Goal: Contribute content: Add original content to the website for others to see

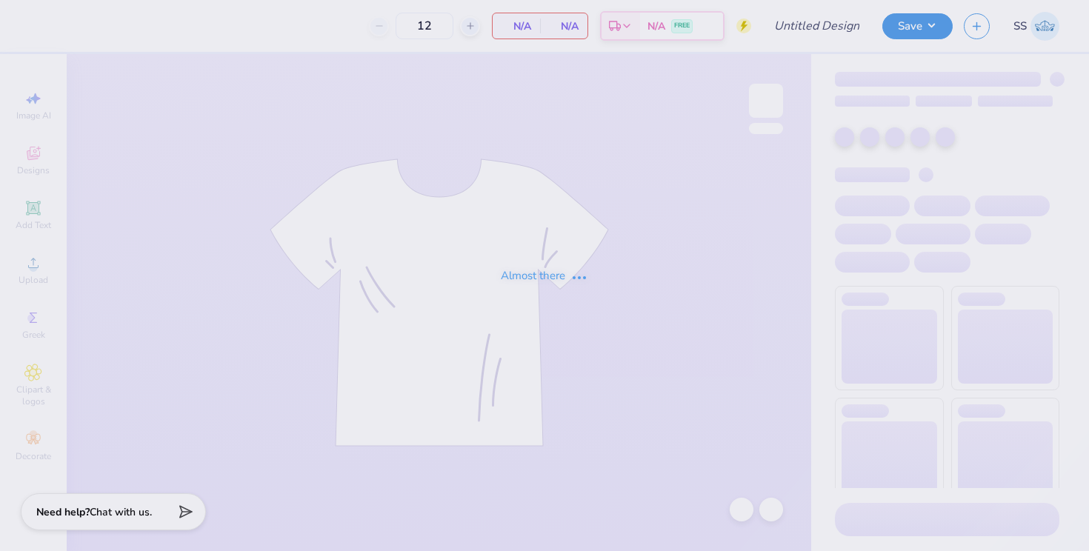
type input "Nursing Tanks"
type input "70"
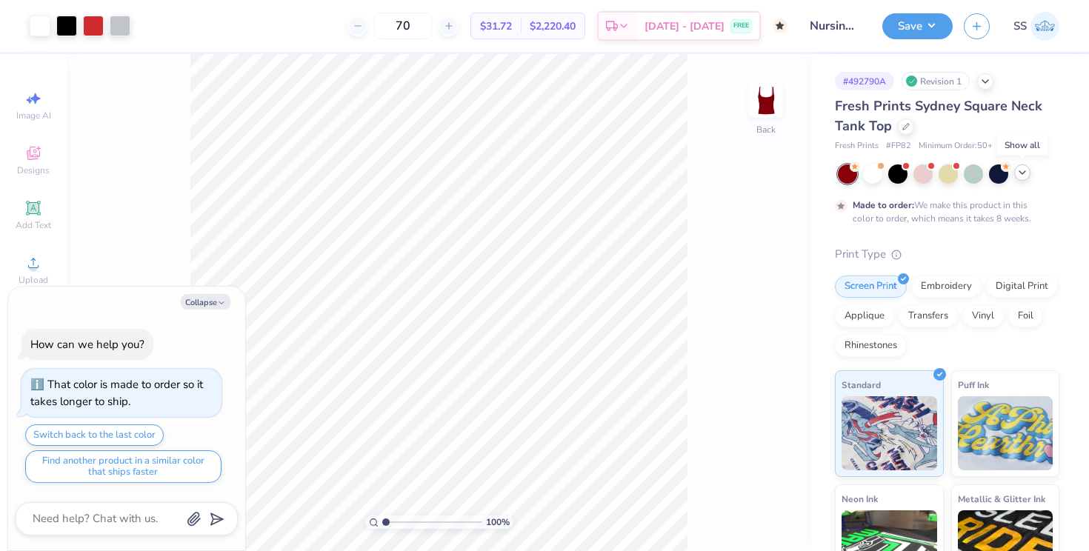
click at [1021, 171] on icon at bounding box center [1022, 173] width 12 height 12
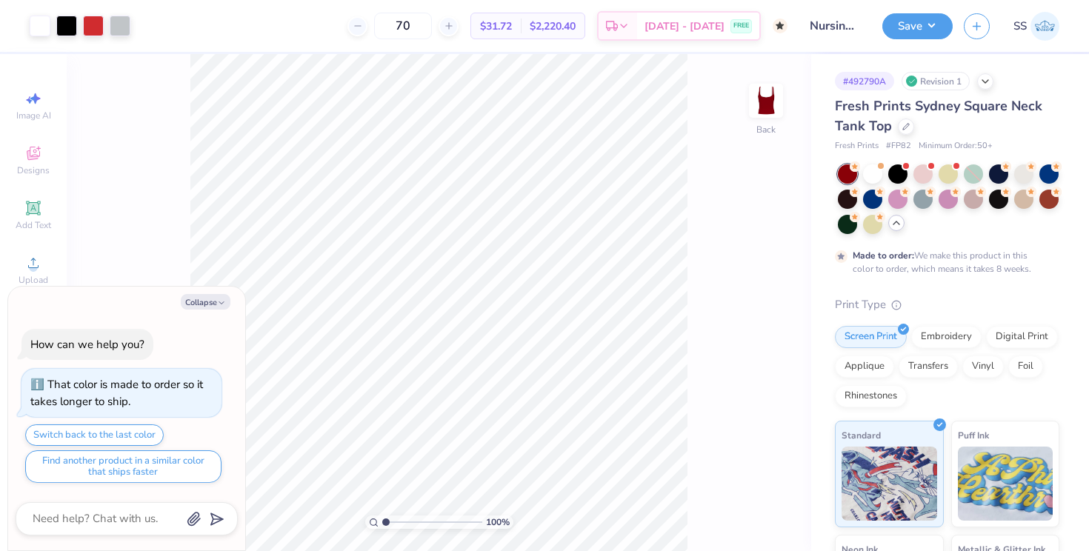
click at [898, 229] on div at bounding box center [896, 223] width 16 height 16
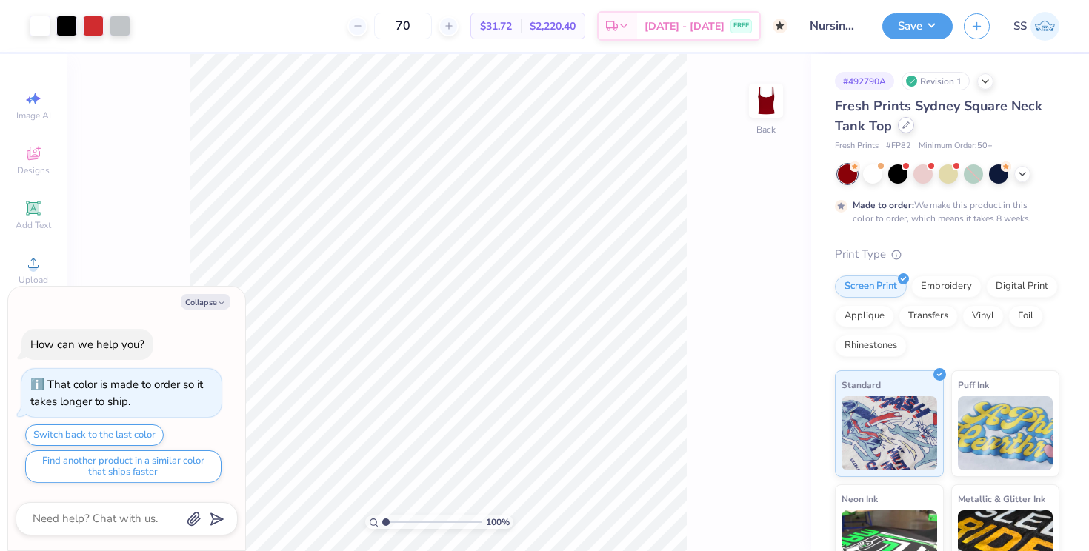
click at [903, 127] on icon at bounding box center [906, 125] width 6 height 6
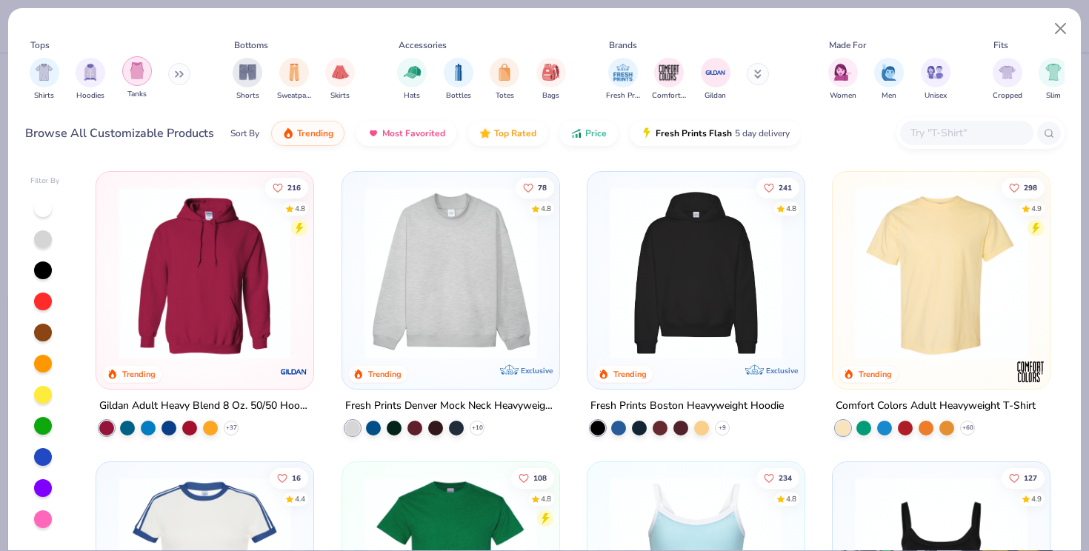
click at [139, 64] on img "filter for Tanks" at bounding box center [137, 70] width 16 height 17
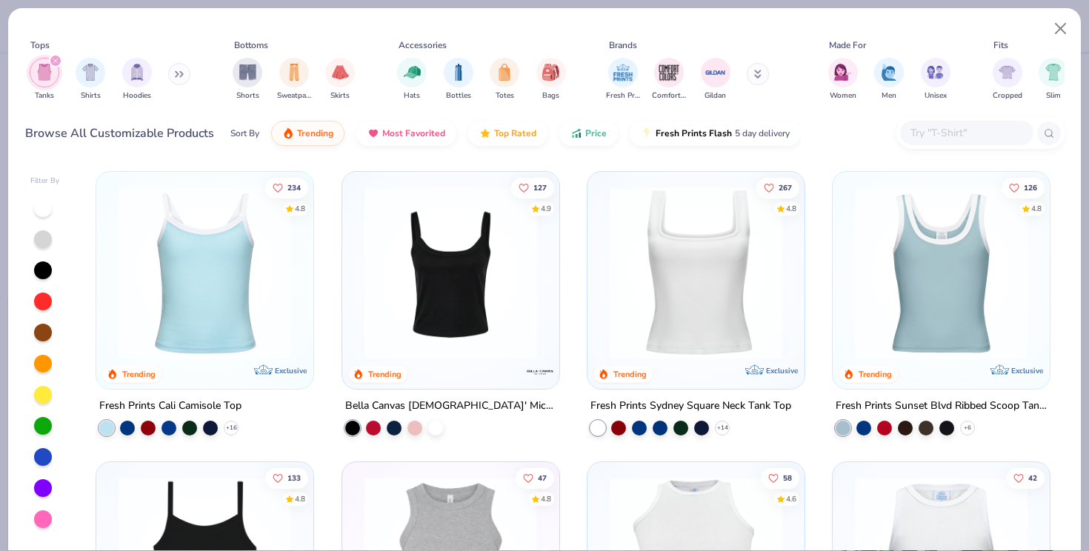
type textarea "x"
click at [753, 67] on button at bounding box center [758, 74] width 22 height 22
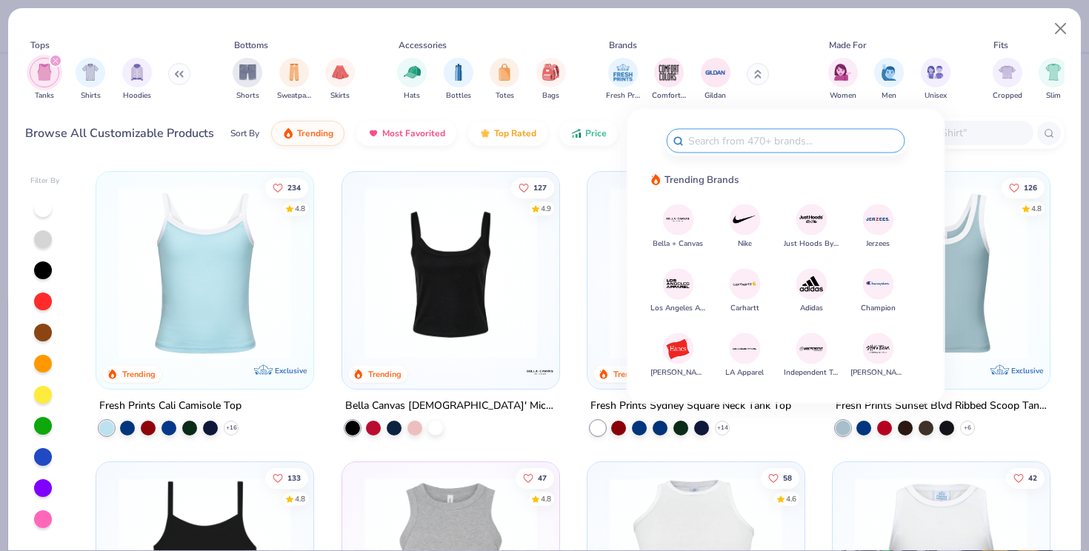
type input "n"
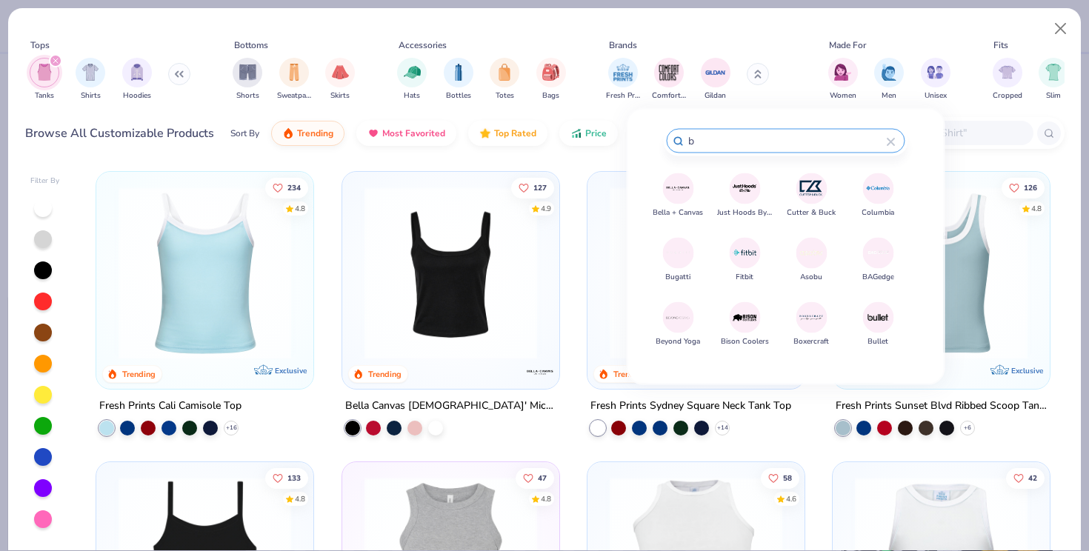
type input "b"
click at [672, 196] on img at bounding box center [678, 189] width 26 height 26
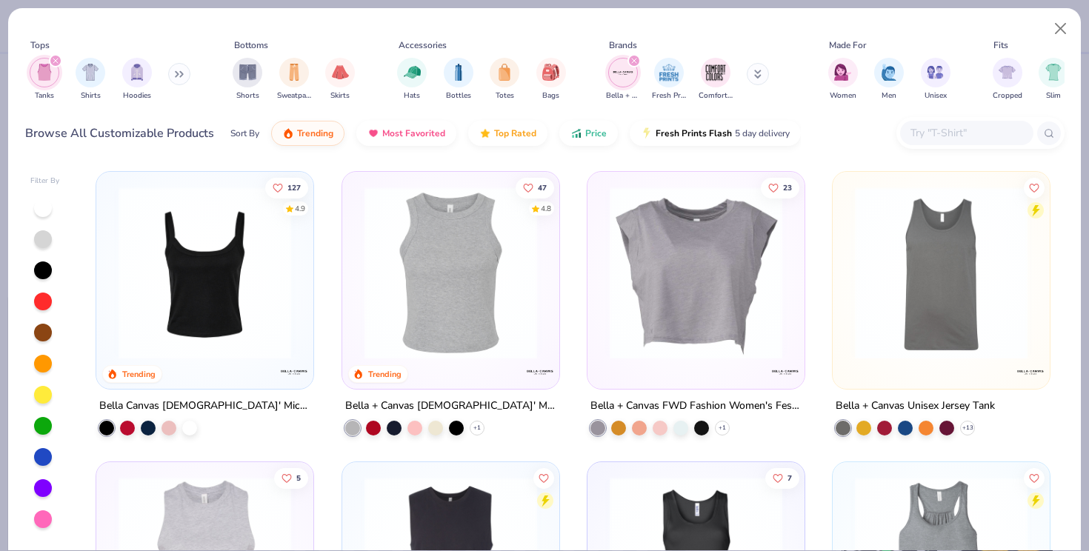
click at [222, 261] on img at bounding box center [204, 273] width 187 height 173
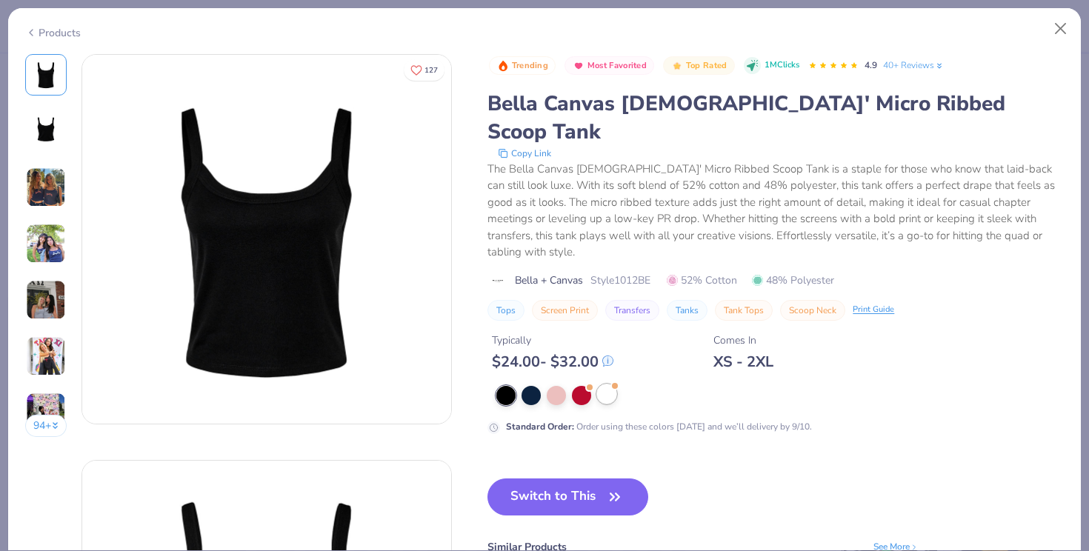
click at [607, 384] on div at bounding box center [606, 393] width 19 height 19
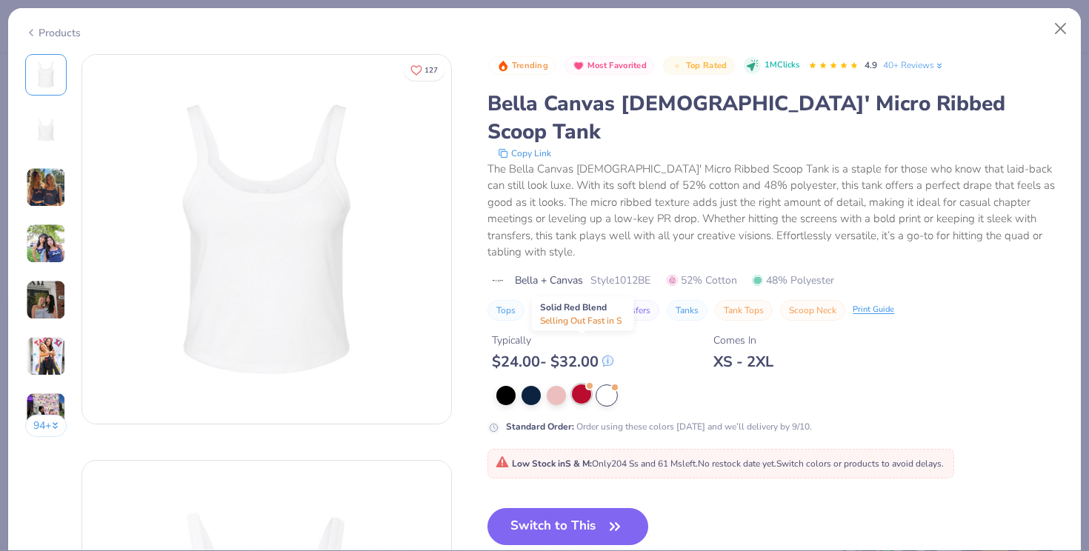
click at [585, 384] on div at bounding box center [581, 393] width 19 height 19
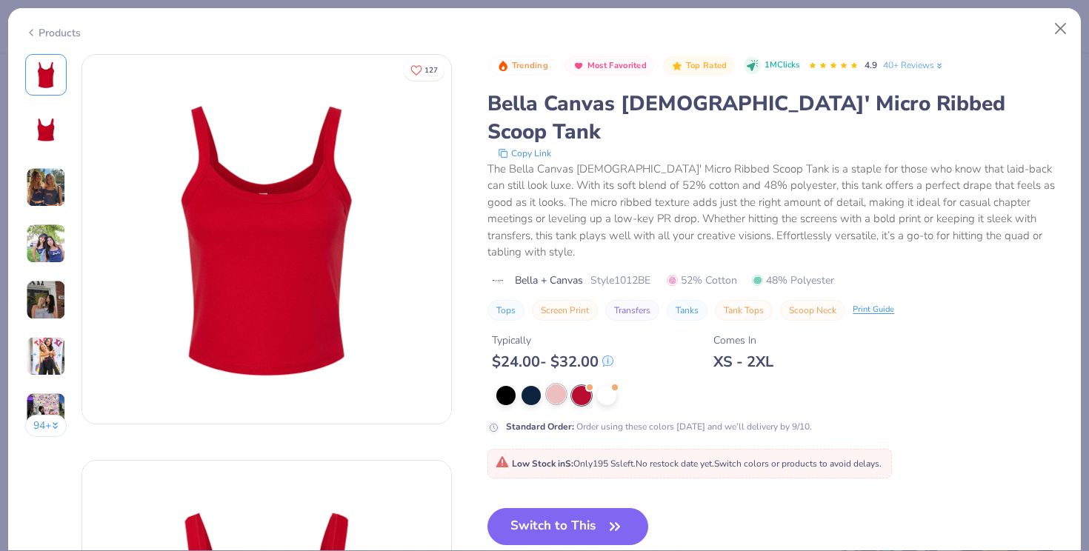
click at [560, 384] on div at bounding box center [556, 393] width 19 height 19
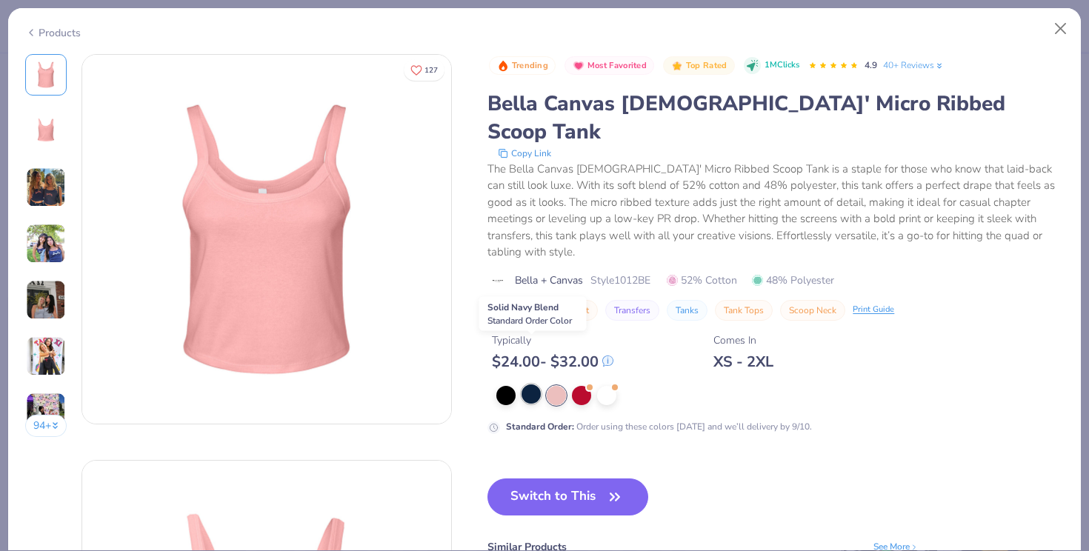
click at [529, 384] on div at bounding box center [530, 393] width 19 height 19
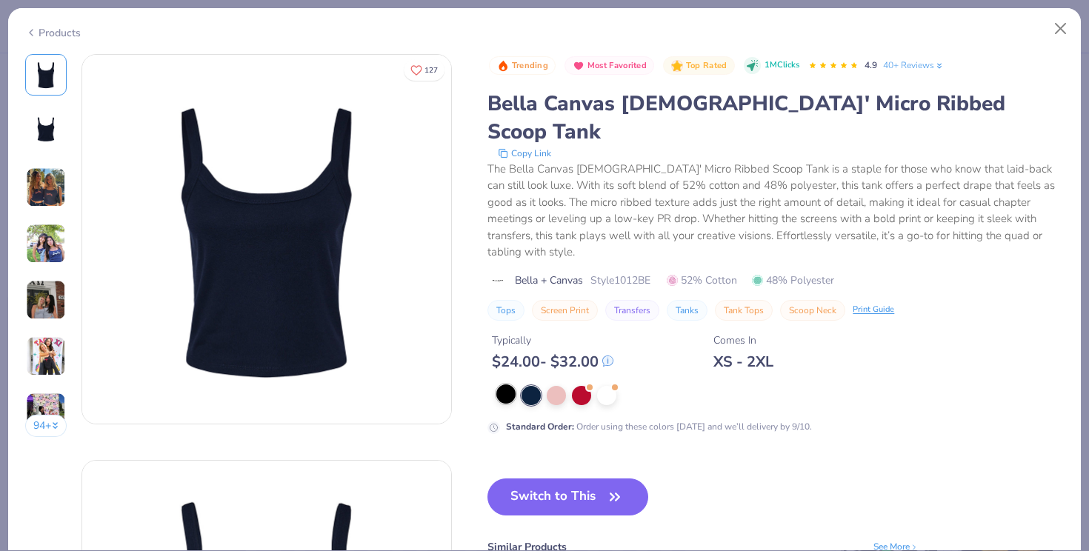
click at [511, 384] on div at bounding box center [505, 393] width 19 height 19
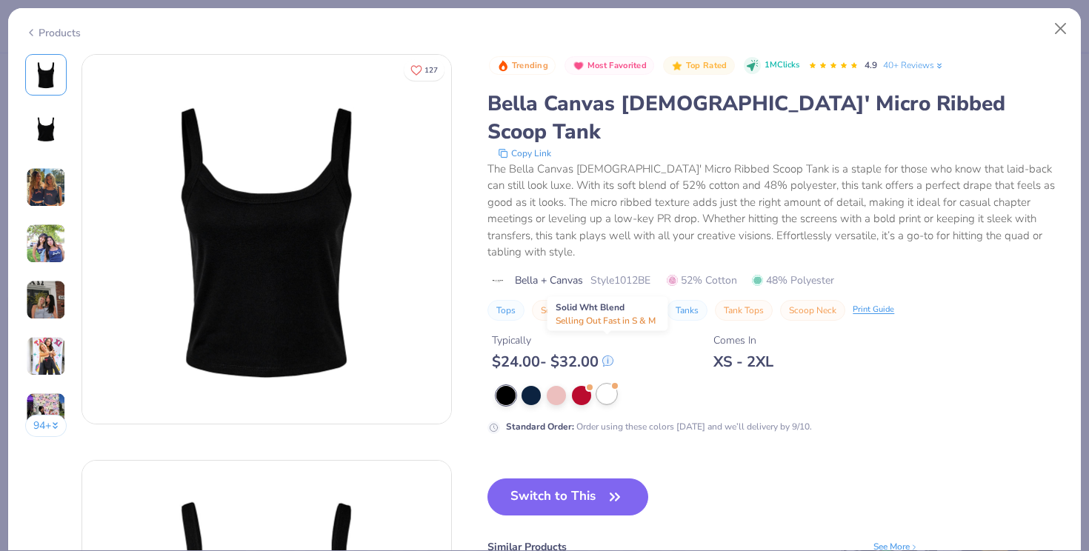
click at [603, 384] on div at bounding box center [606, 393] width 19 height 19
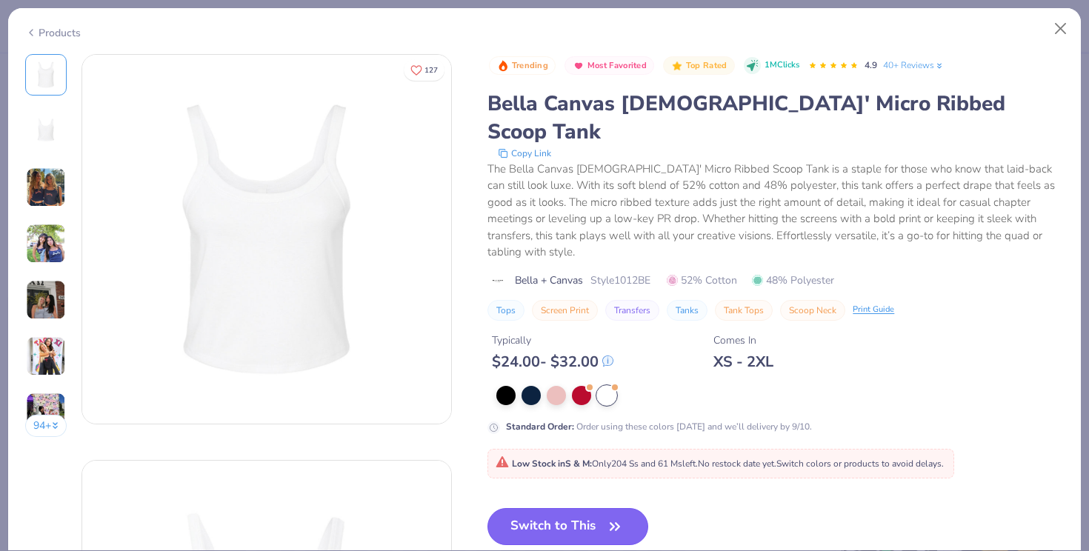
click at [549, 508] on button "Switch to This" at bounding box center [567, 526] width 161 height 37
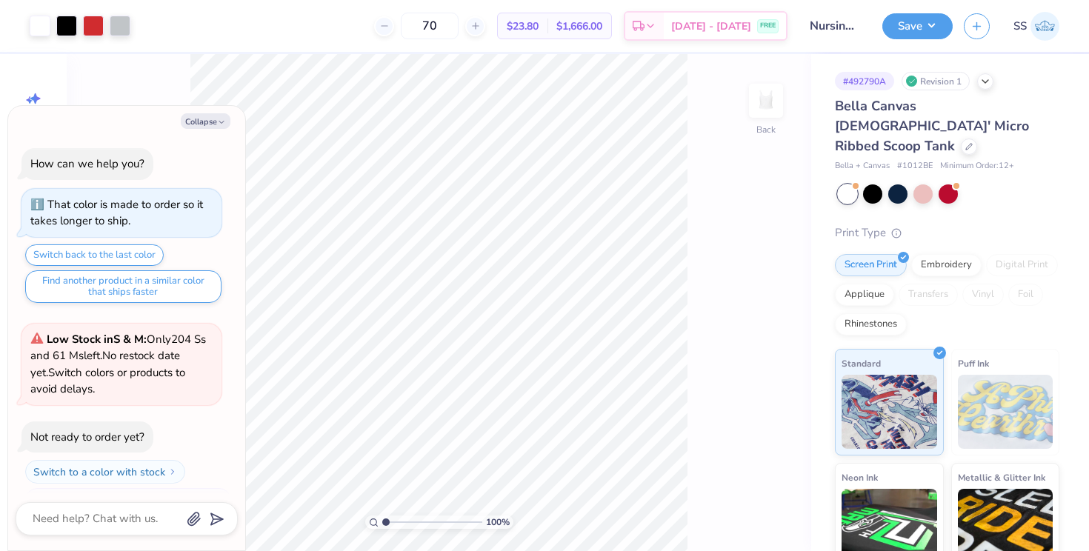
scroll to position [119, 0]
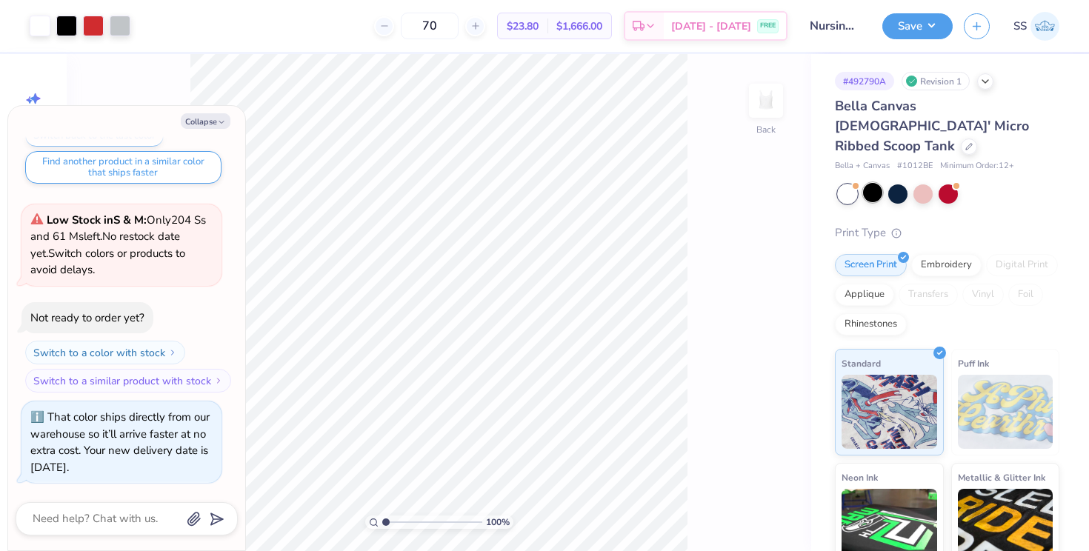
click at [871, 183] on div at bounding box center [872, 192] width 19 height 19
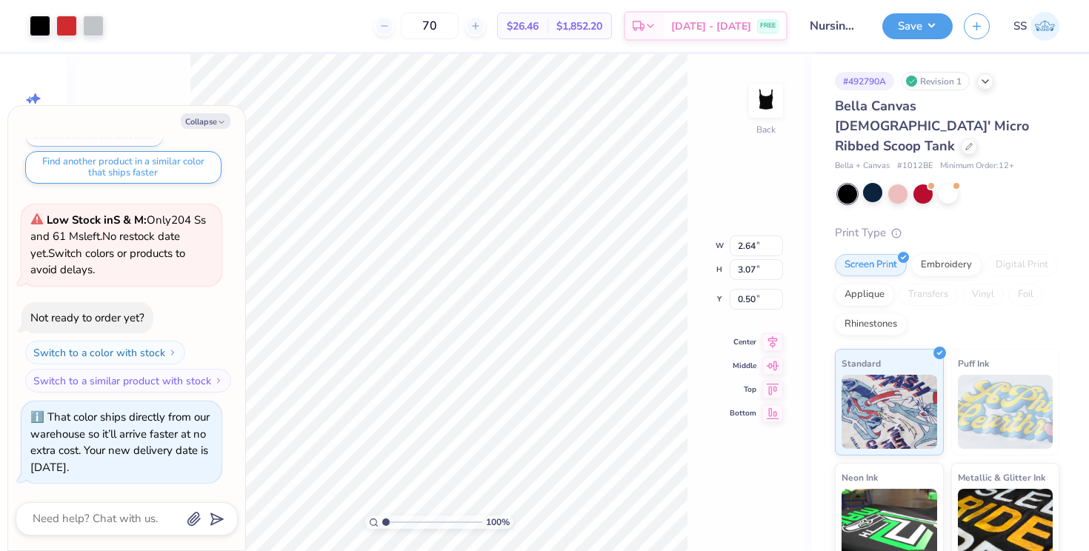
type textarea "x"
type input "0.84"
click at [949, 183] on div at bounding box center [947, 192] width 19 height 19
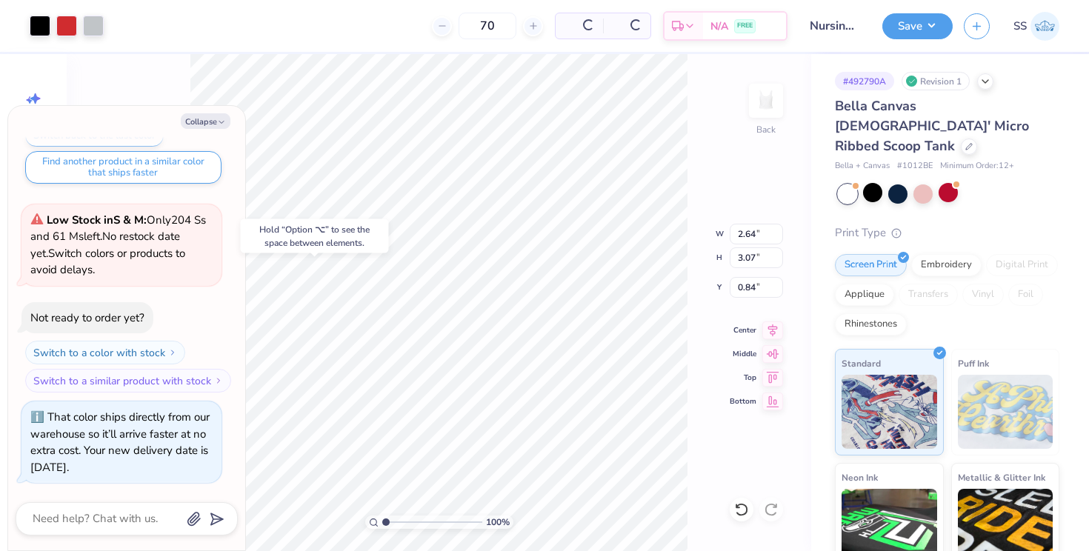
scroll to position [328, 0]
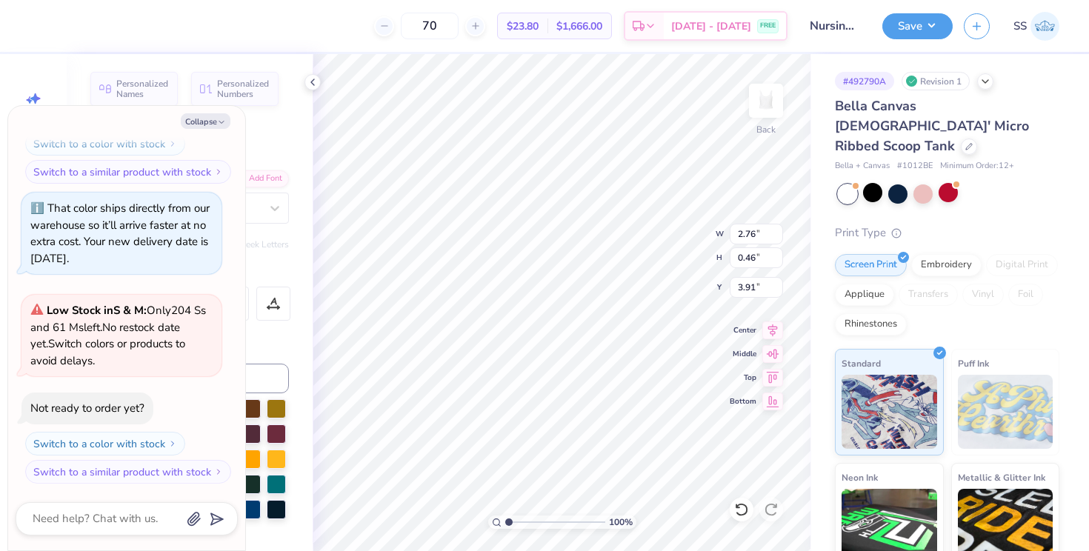
type textarea "x"
type input "4.36"
click at [895, 183] on div at bounding box center [897, 192] width 19 height 19
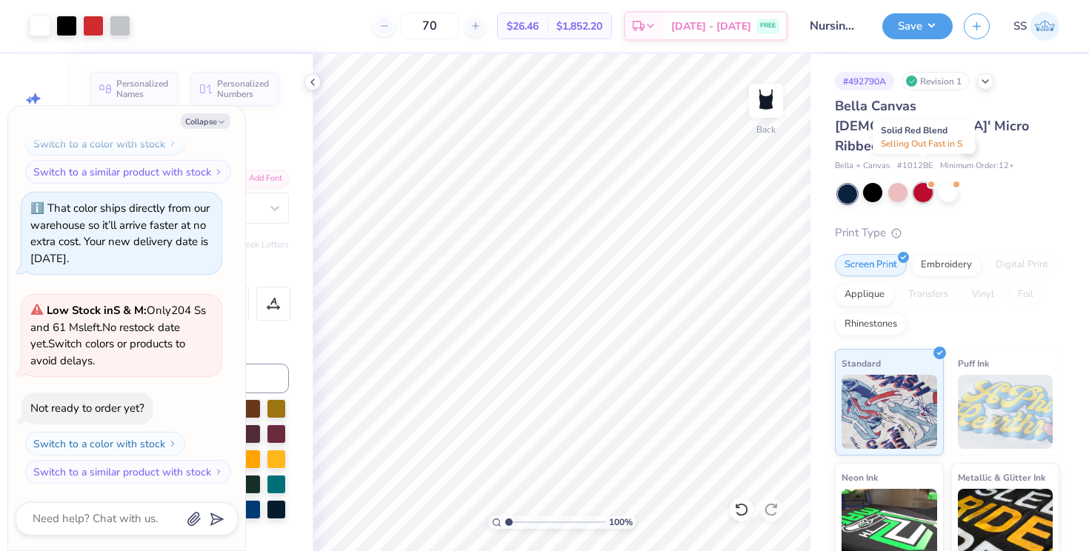
click at [921, 183] on div at bounding box center [922, 192] width 19 height 19
type textarea "x"
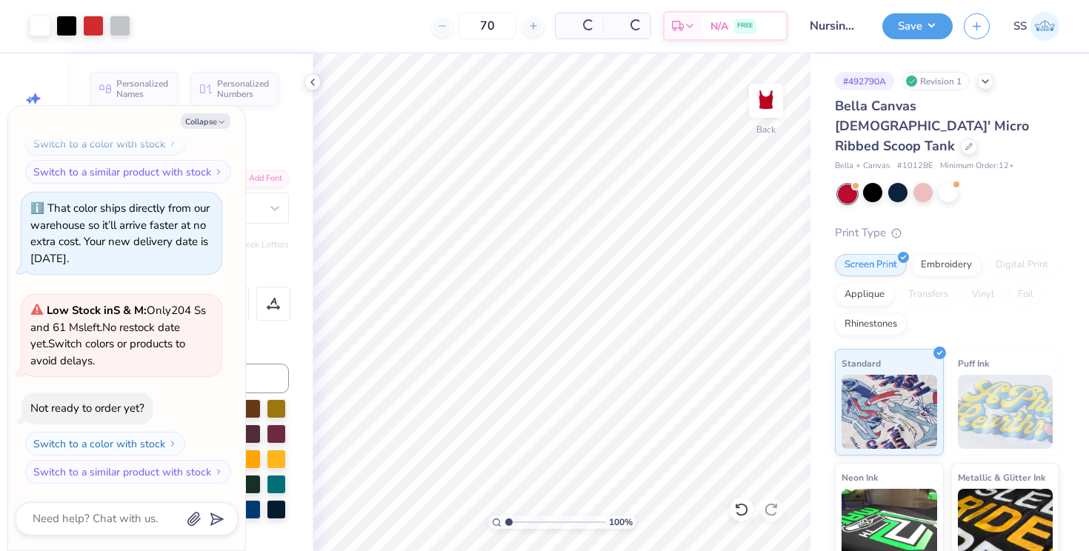
scroll to position [521, 0]
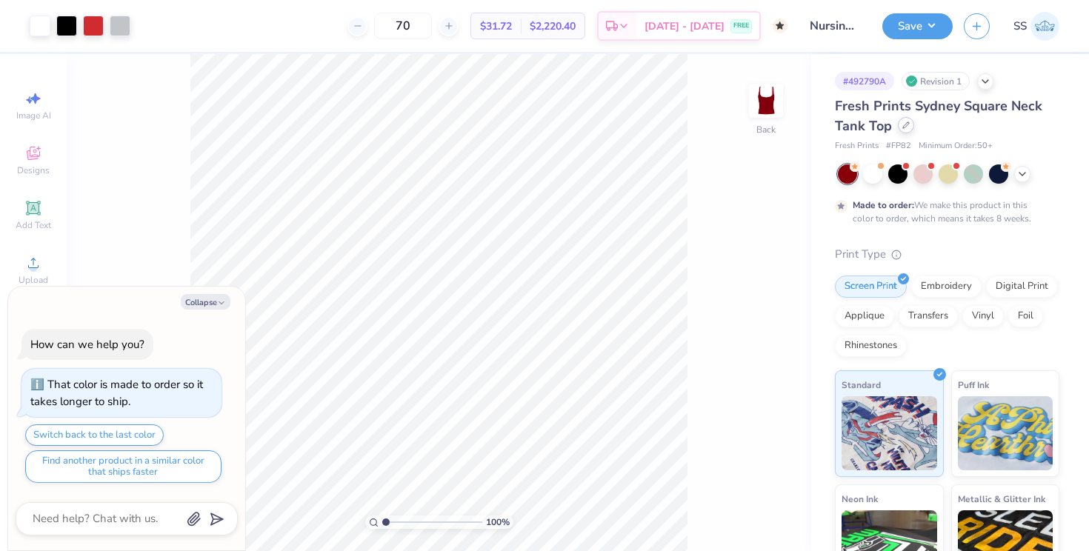
click at [902, 123] on icon at bounding box center [905, 124] width 7 height 7
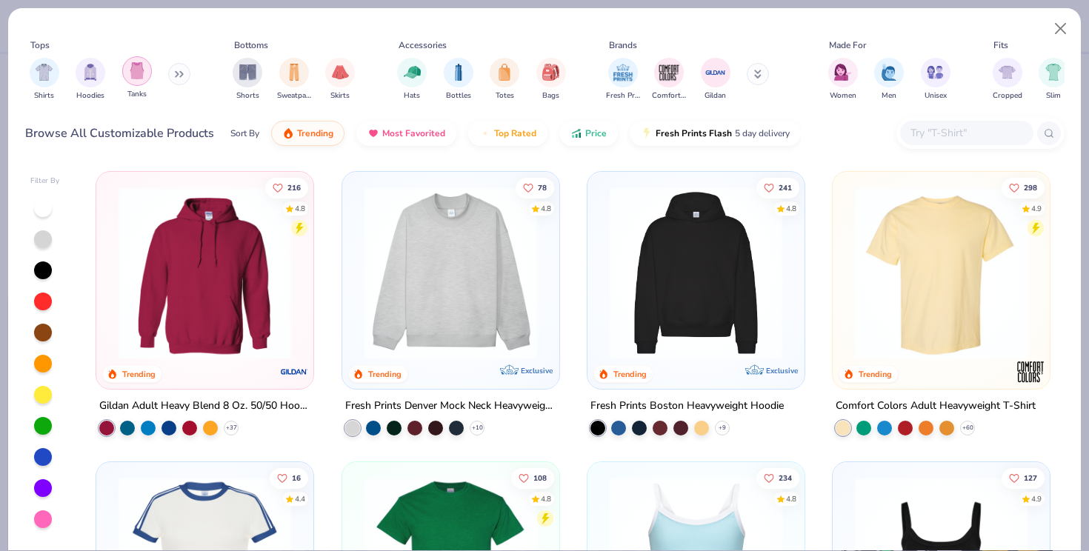
click at [134, 70] on img "filter for Tanks" at bounding box center [137, 70] width 16 height 17
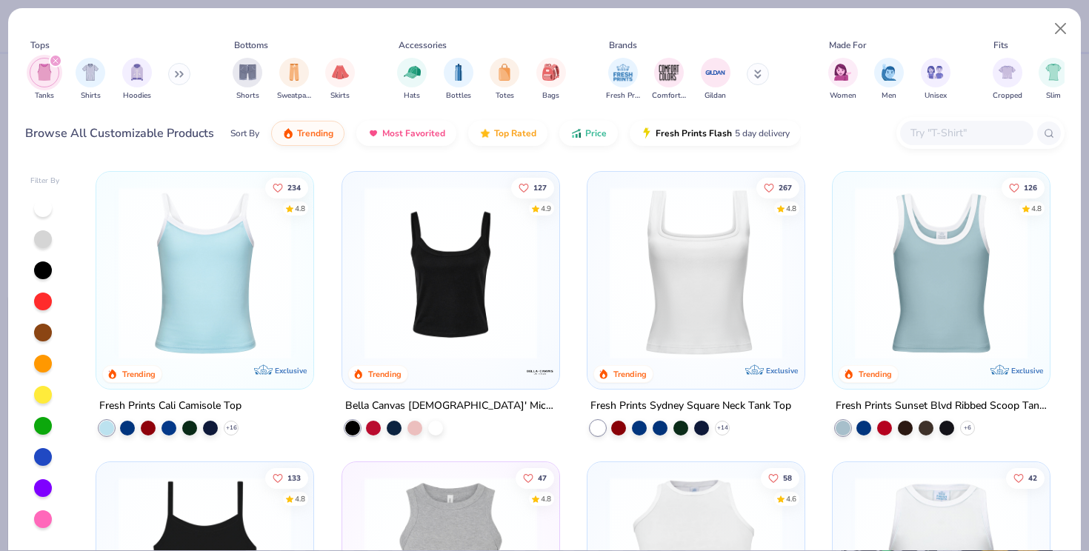
click at [439, 260] on img at bounding box center [450, 273] width 187 height 173
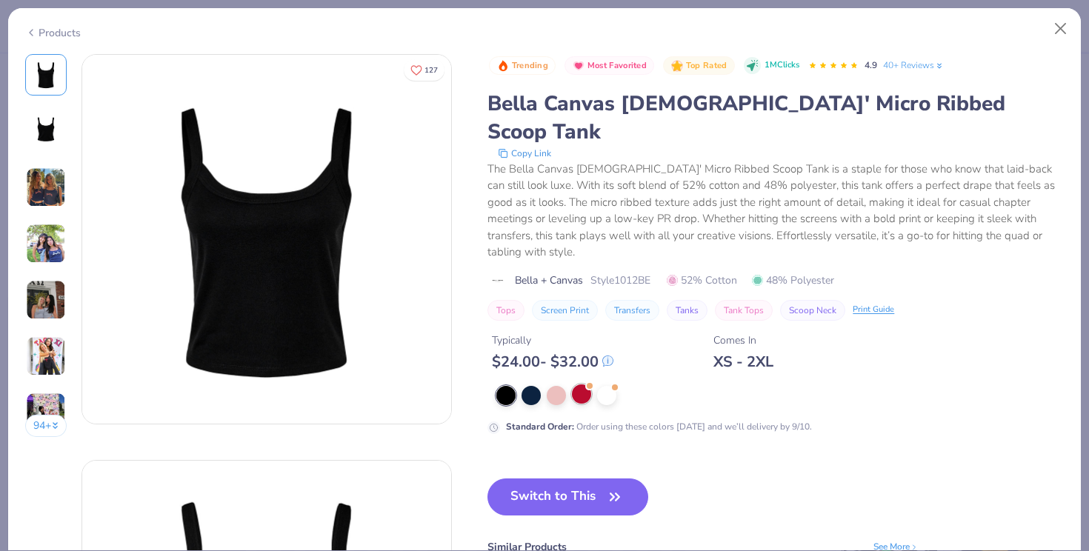
click at [578, 384] on div at bounding box center [581, 393] width 19 height 19
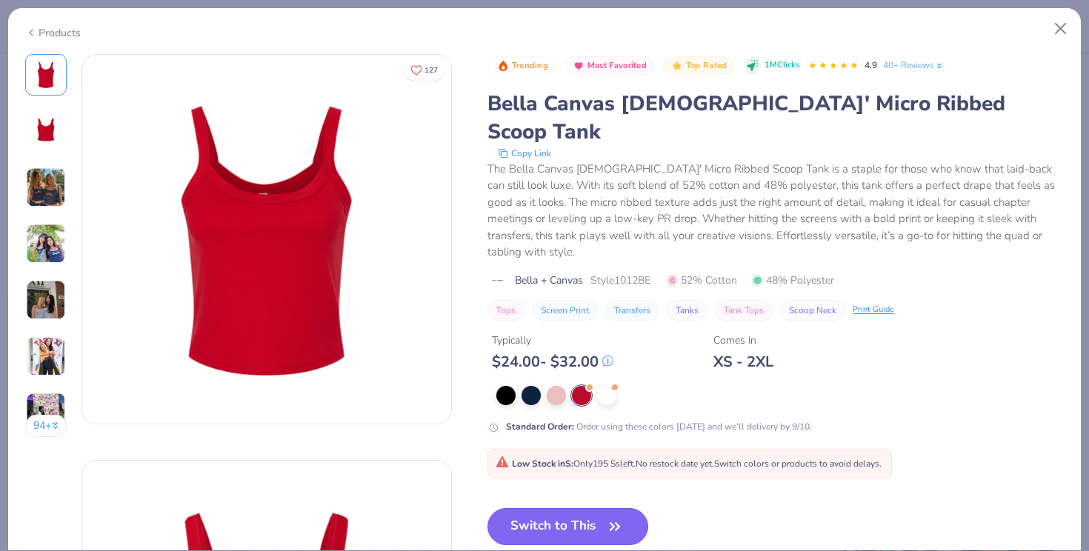
click at [591, 508] on button "Switch to This" at bounding box center [567, 526] width 161 height 37
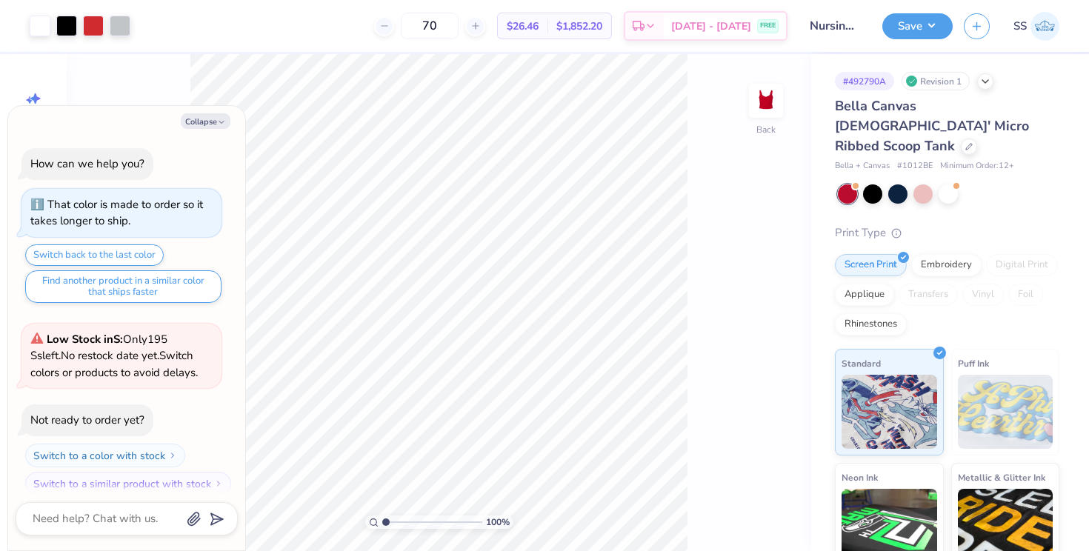
scroll to position [102, 0]
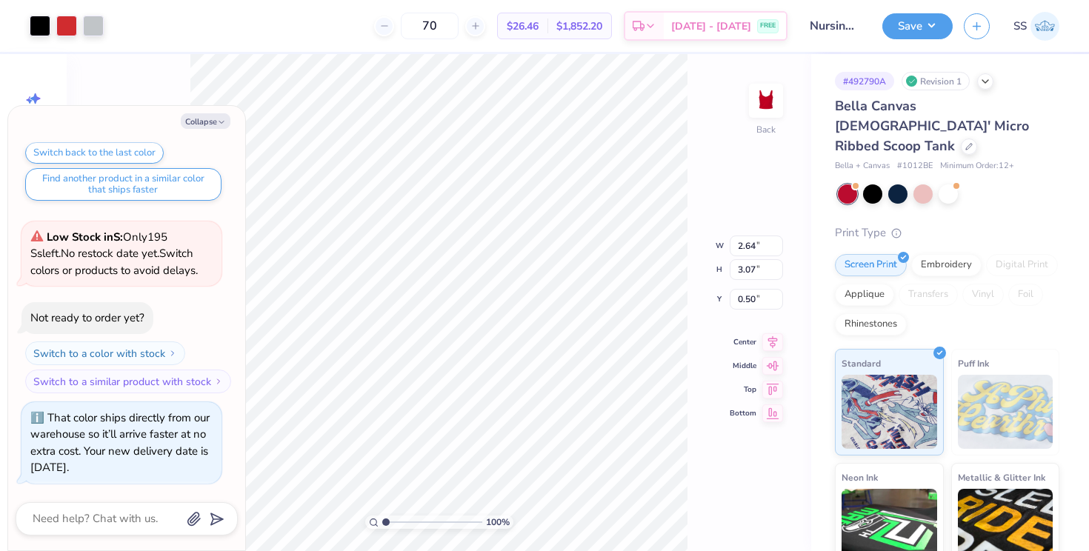
type textarea "x"
type input "0.84"
type textarea "x"
type input "2.76"
type input "0.46"
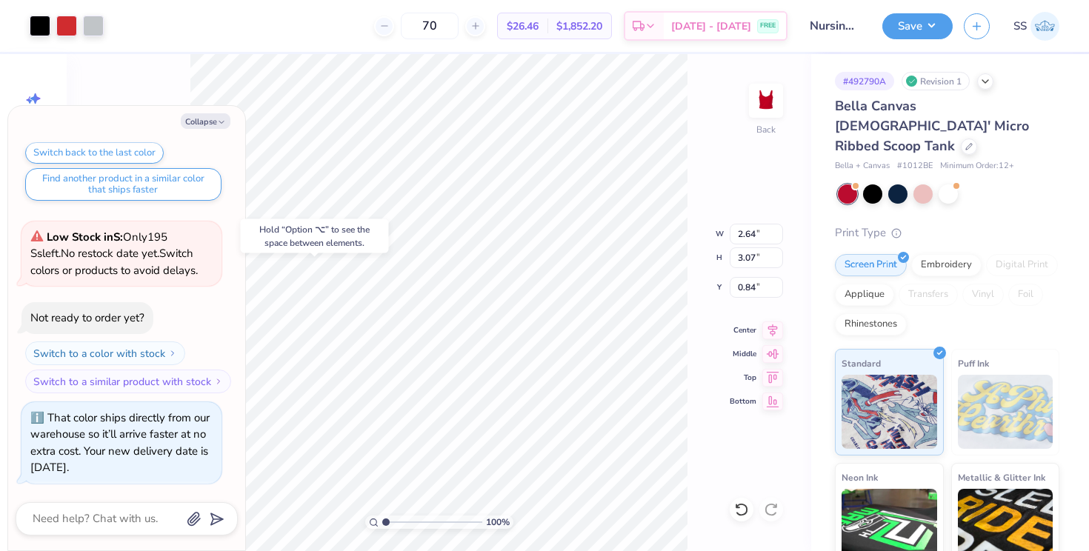
type input "3.91"
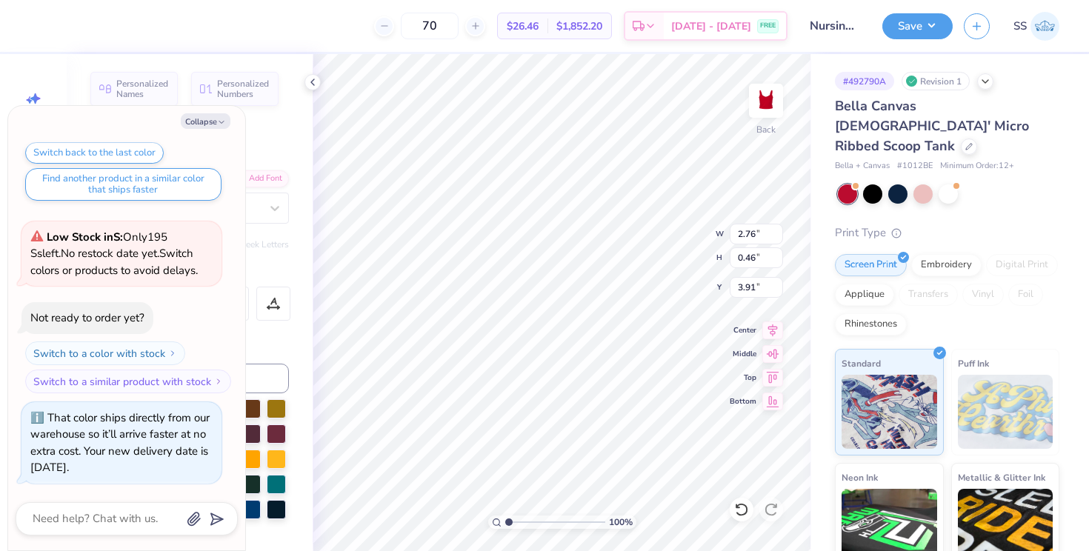
type textarea "x"
type input "4.17"
type textarea "x"
type input "4.16"
type textarea "x"
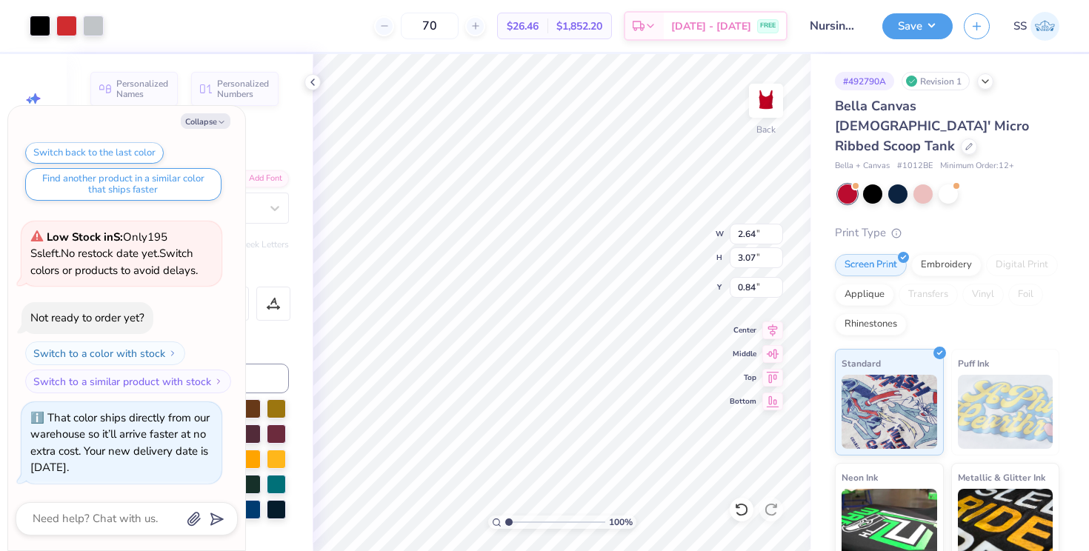
type input "1.10"
type textarea "x"
type input "4.38"
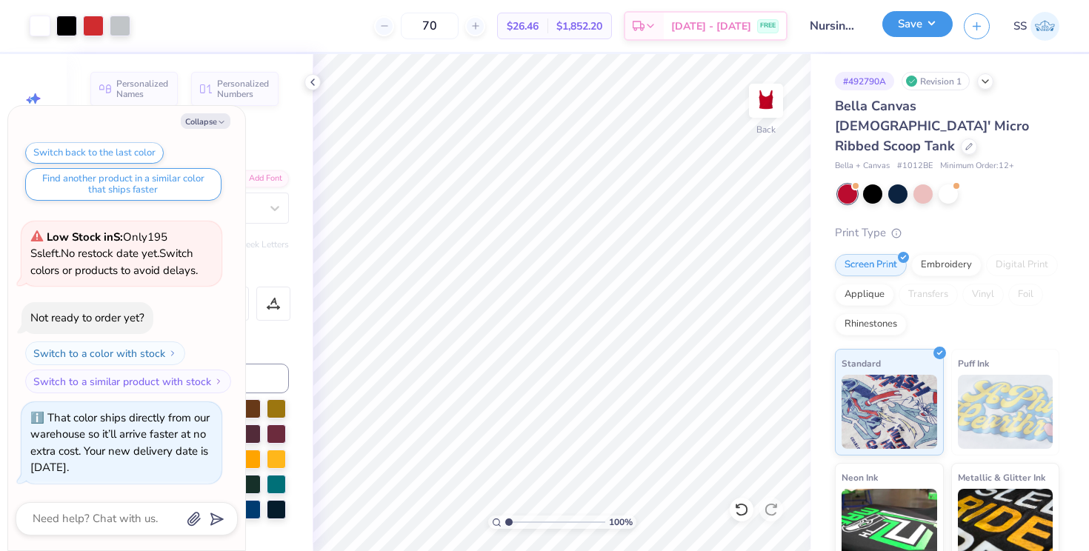
click at [921, 19] on button "Save" at bounding box center [917, 24] width 70 height 26
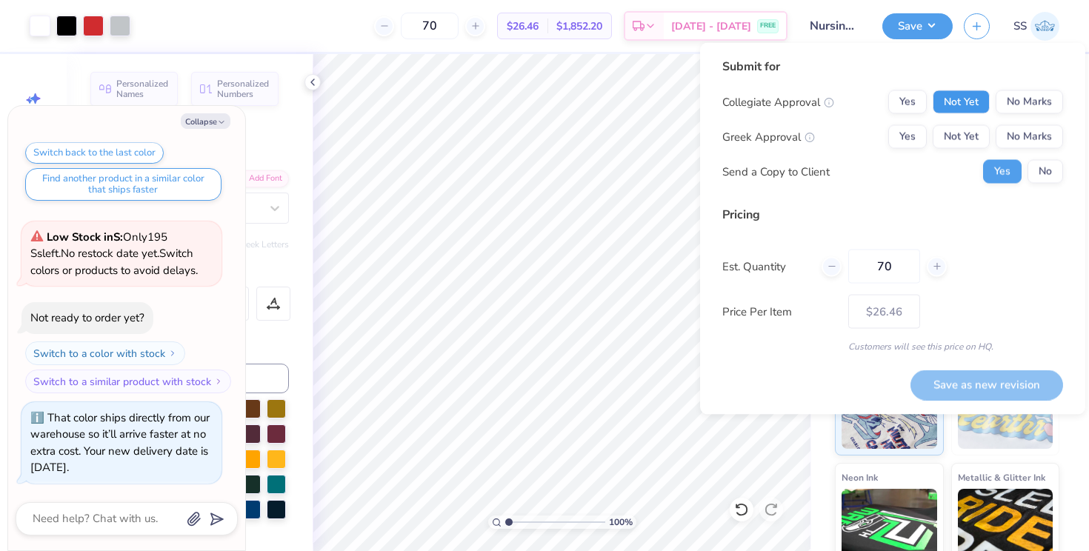
click at [984, 96] on button "Not Yet" at bounding box center [960, 102] width 57 height 24
click at [1027, 137] on button "No Marks" at bounding box center [1028, 137] width 67 height 24
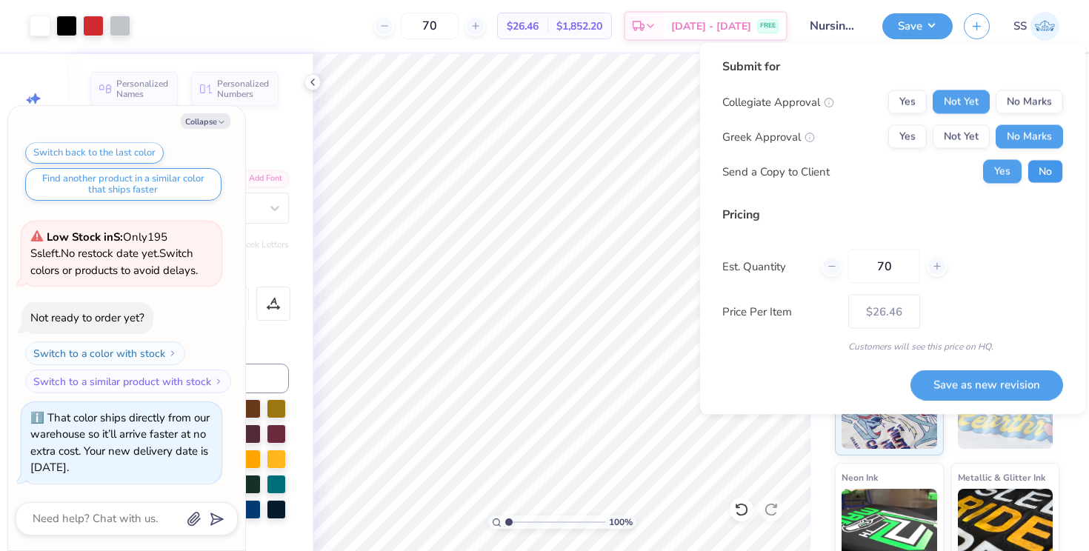
click at [1035, 164] on button "No" at bounding box center [1045, 172] width 36 height 24
type textarea "x"
click at [1041, 107] on button "No Marks" at bounding box center [1028, 102] width 67 height 24
click at [986, 98] on button "Not Yet" at bounding box center [960, 102] width 57 height 24
click at [961, 387] on button "Save as new revision" at bounding box center [986, 385] width 153 height 30
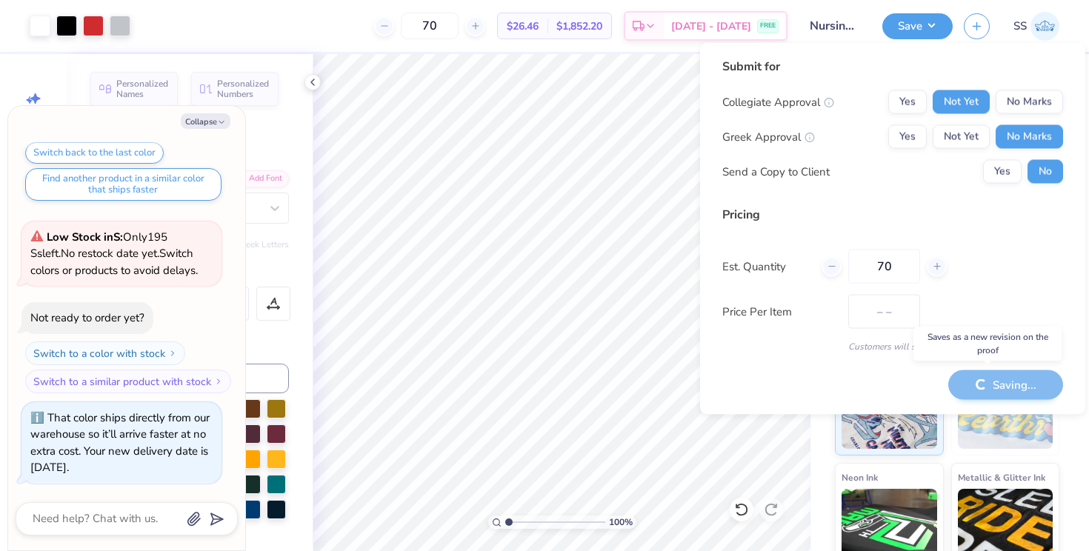
type input "$26.46"
type textarea "x"
